Goal: Task Accomplishment & Management: Manage account settings

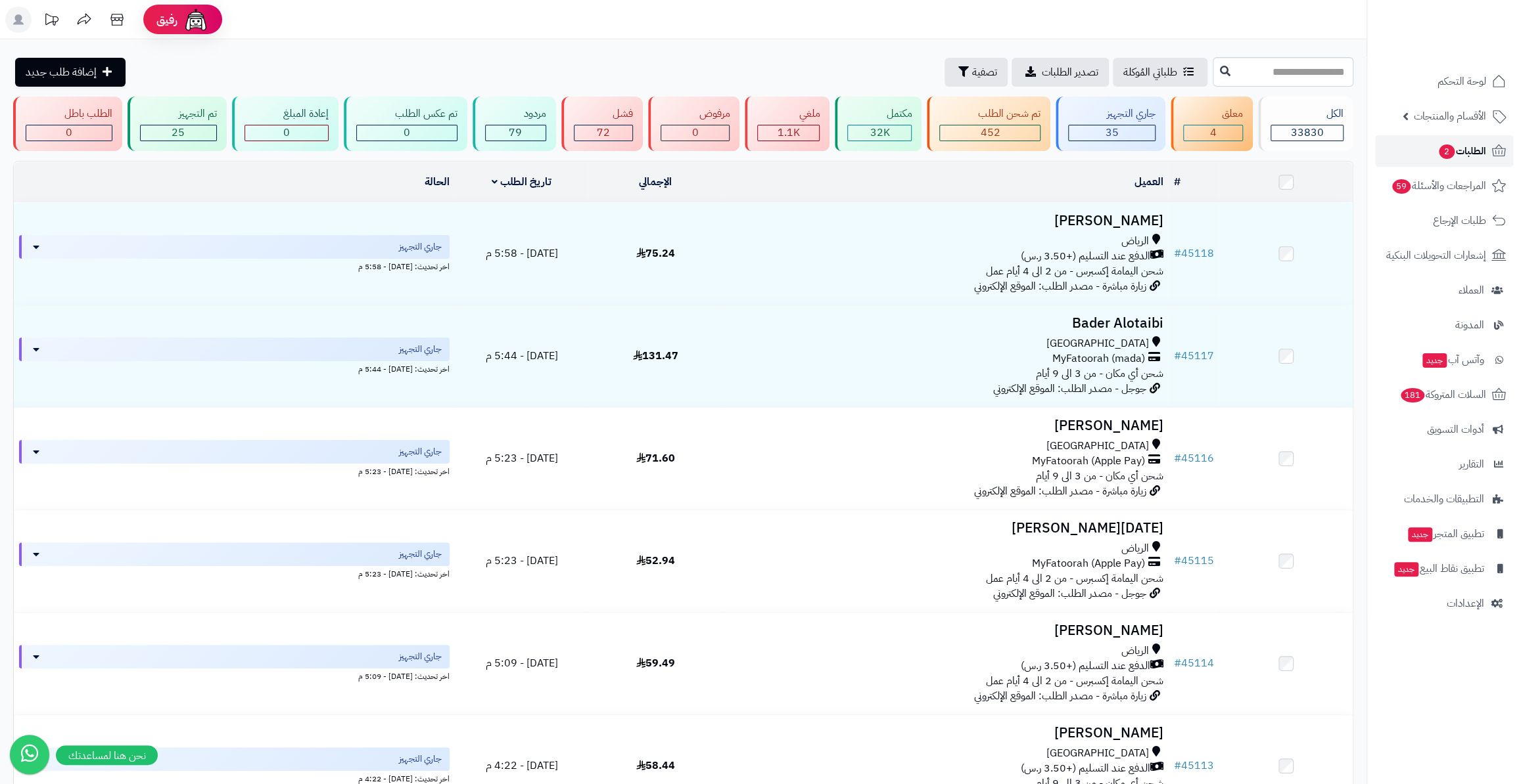
click at [1444, 157] on span "2" at bounding box center [1446, 152] width 16 height 15
click at [1449, 161] on link "الطلبات 2" at bounding box center [1444, 151] width 138 height 31
click at [1437, 142] on span "الطلبات 2" at bounding box center [1461, 151] width 49 height 18
click at [1473, 138] on link "الطلبات 2" at bounding box center [1444, 151] width 138 height 31
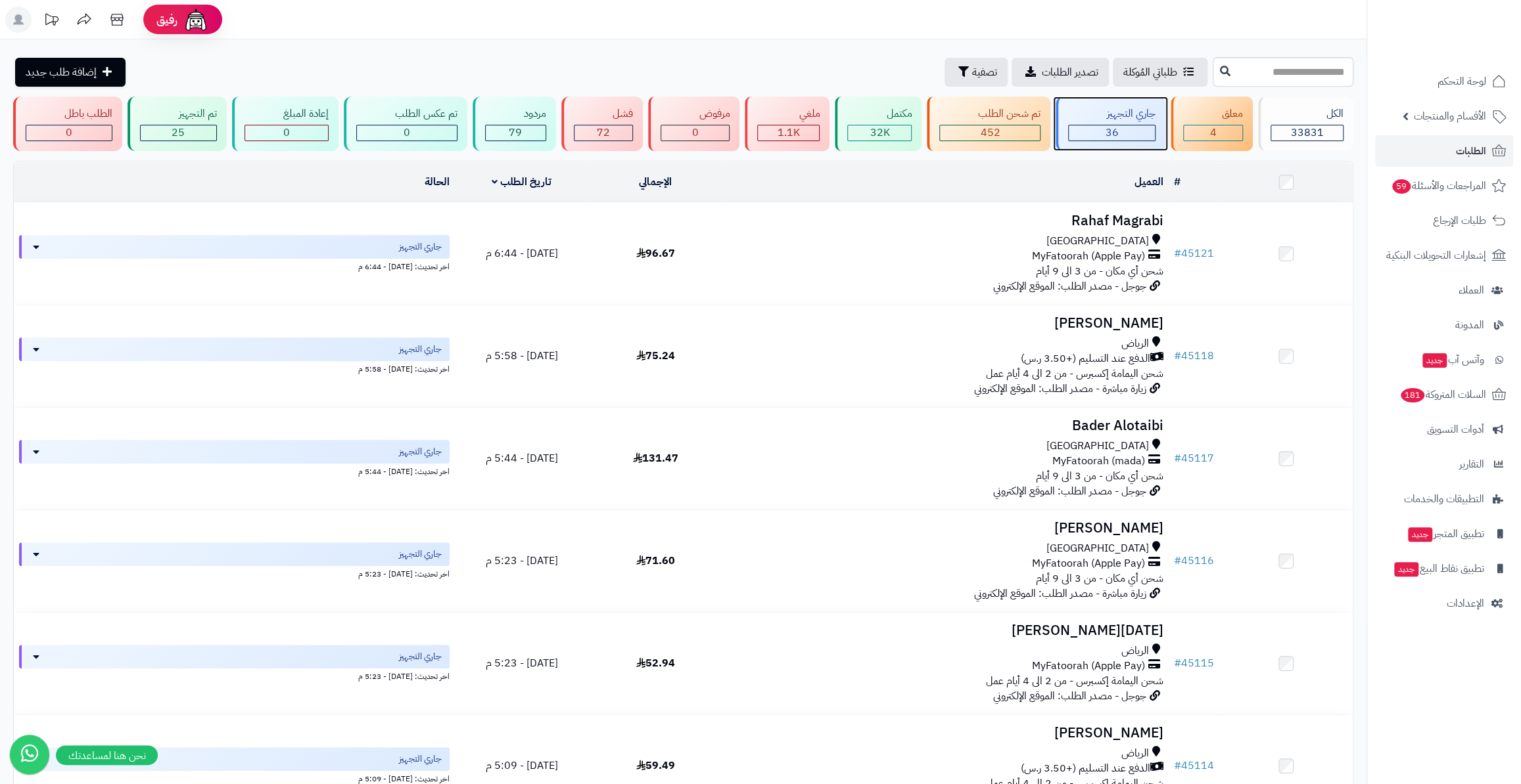
click at [1108, 126] on span "36" at bounding box center [1112, 132] width 13 height 16
click at [1454, 140] on link "الطلبات" at bounding box center [1444, 151] width 138 height 31
